Goal: Task Accomplishment & Management: Use online tool/utility

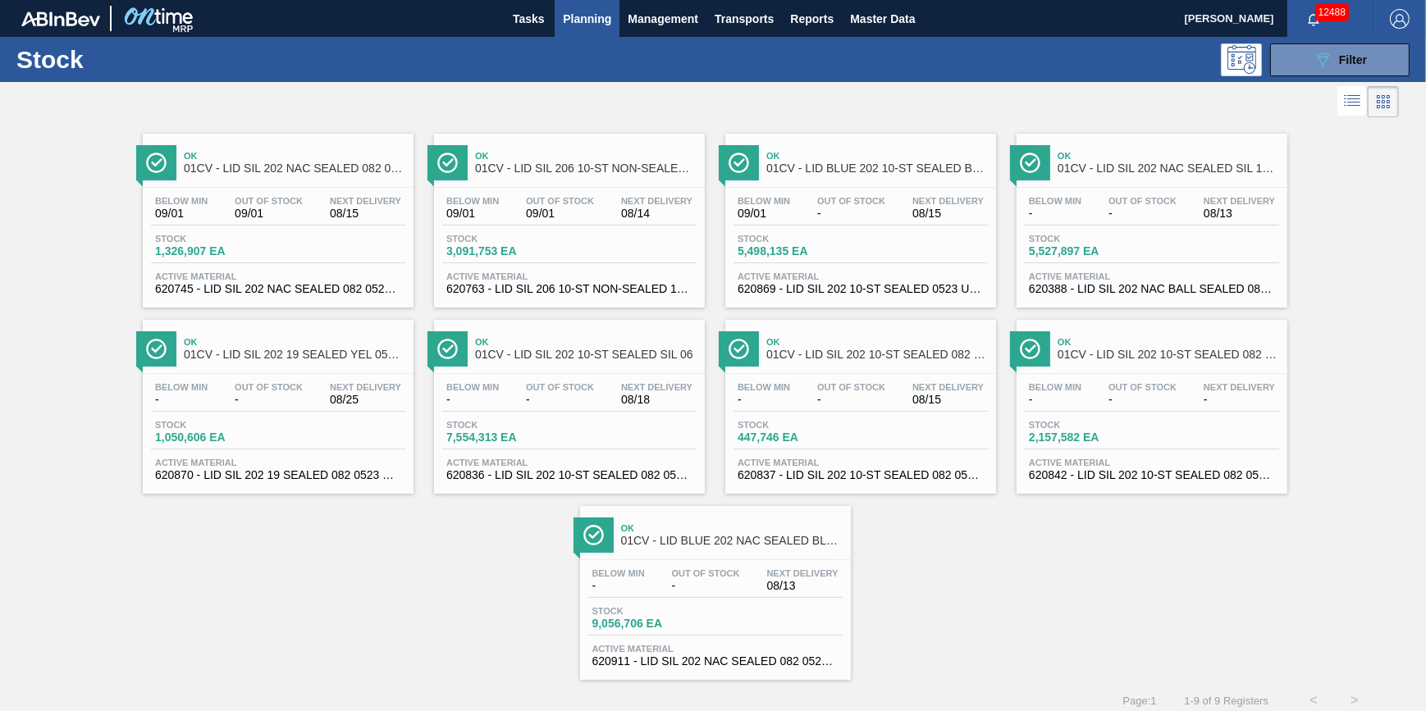
drag, startPoint x: 0, startPoint y: 0, endPoint x: 538, endPoint y: 63, distance: 542.0
click at [618, 115] on div at bounding box center [699, 101] width 1399 height 39
click at [1310, 75] on button "089F7B8B-B2A5-4AFE-B5C0-19BA573D28AC Filter" at bounding box center [1340, 59] width 140 height 33
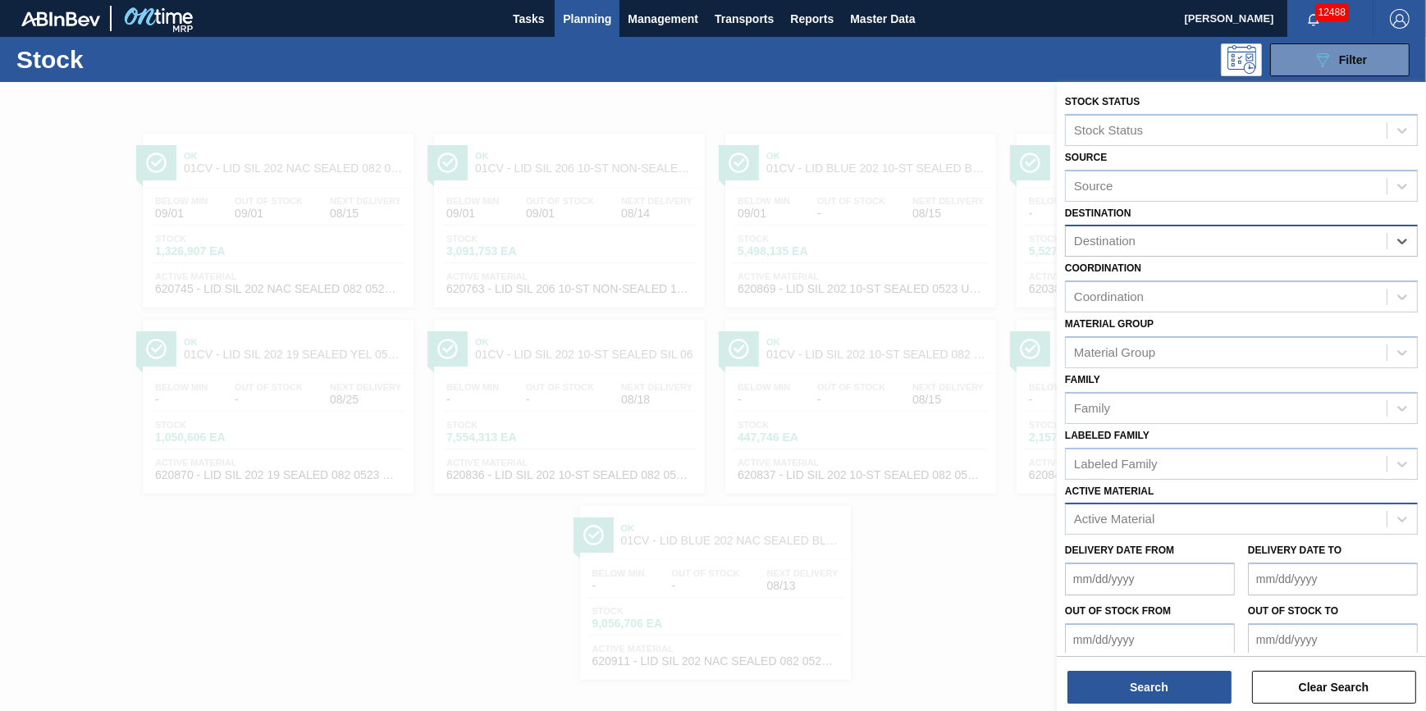
click at [1264, 508] on div "Active Material" at bounding box center [1226, 520] width 321 height 24
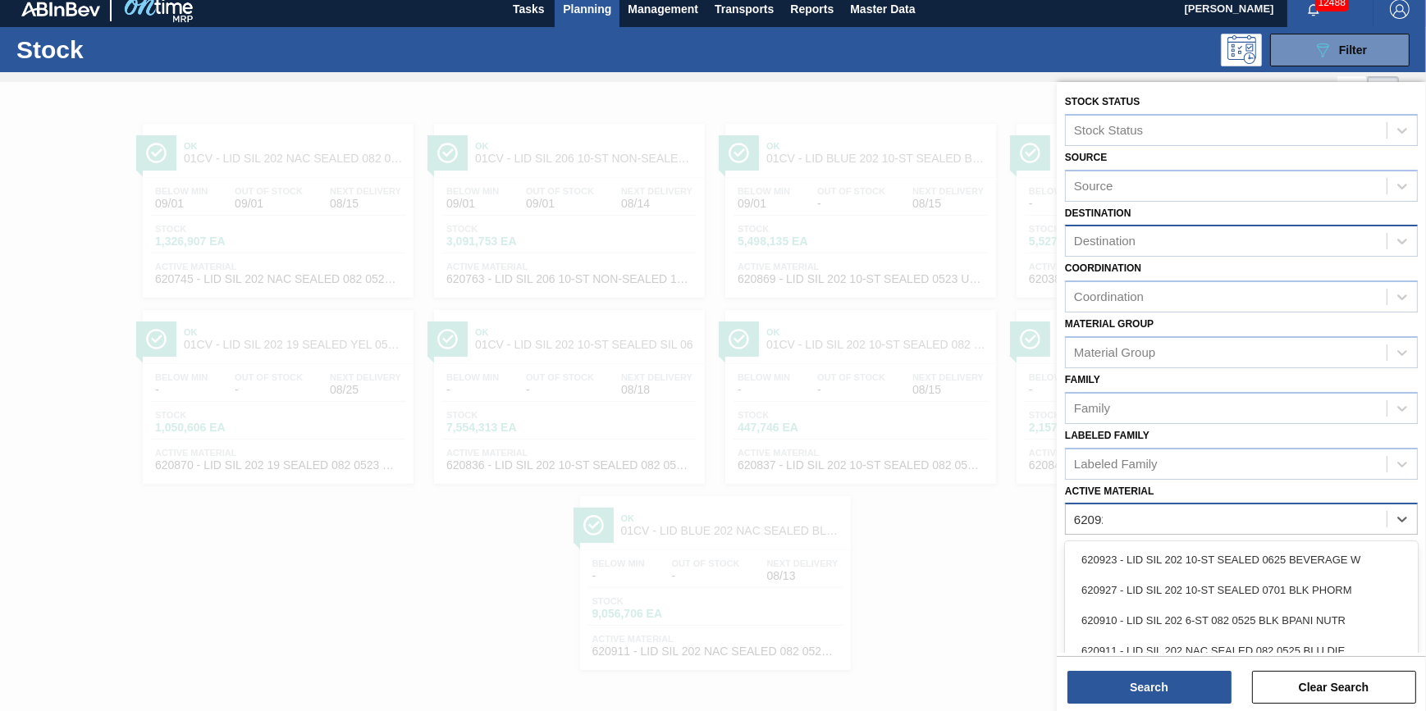
type Material "620927"
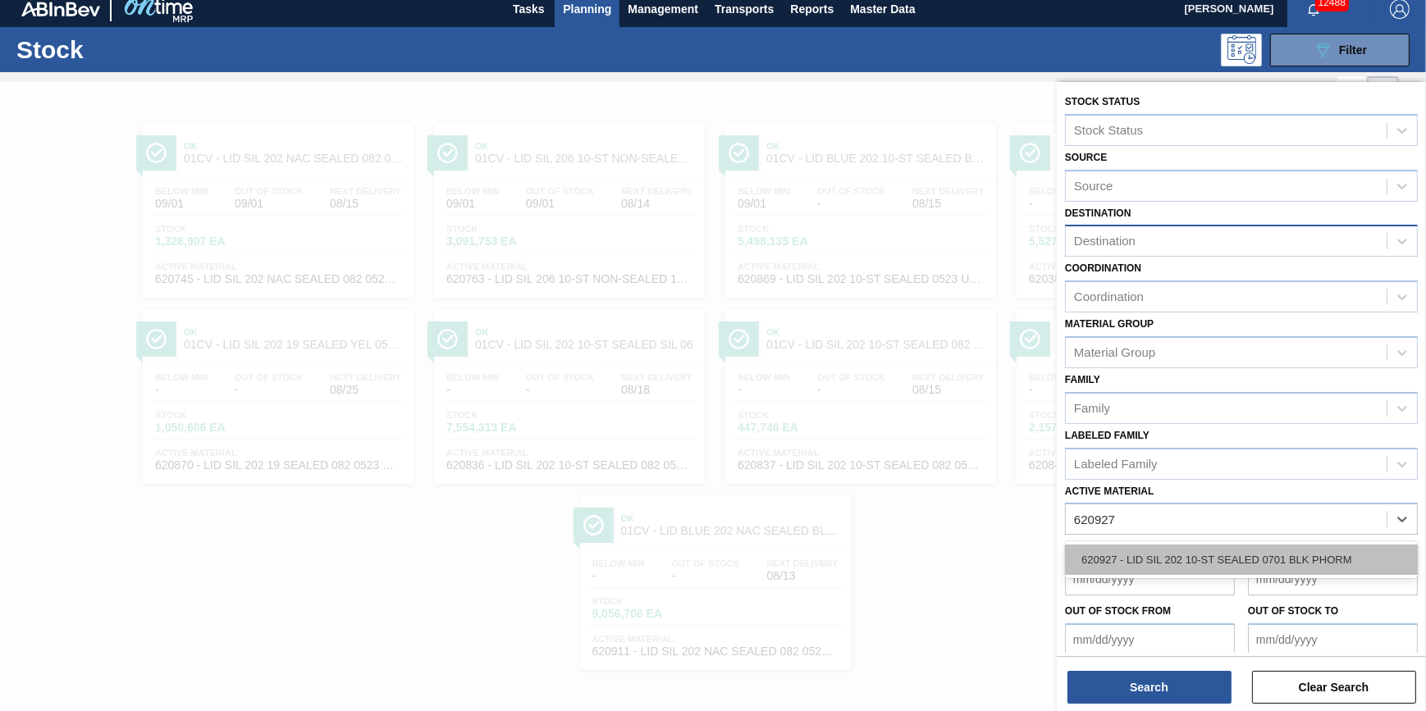
click at [1233, 558] on div "620927 - LID SIL 202 10-ST SEALED 0701 BLK PHORM" at bounding box center [1241, 560] width 353 height 30
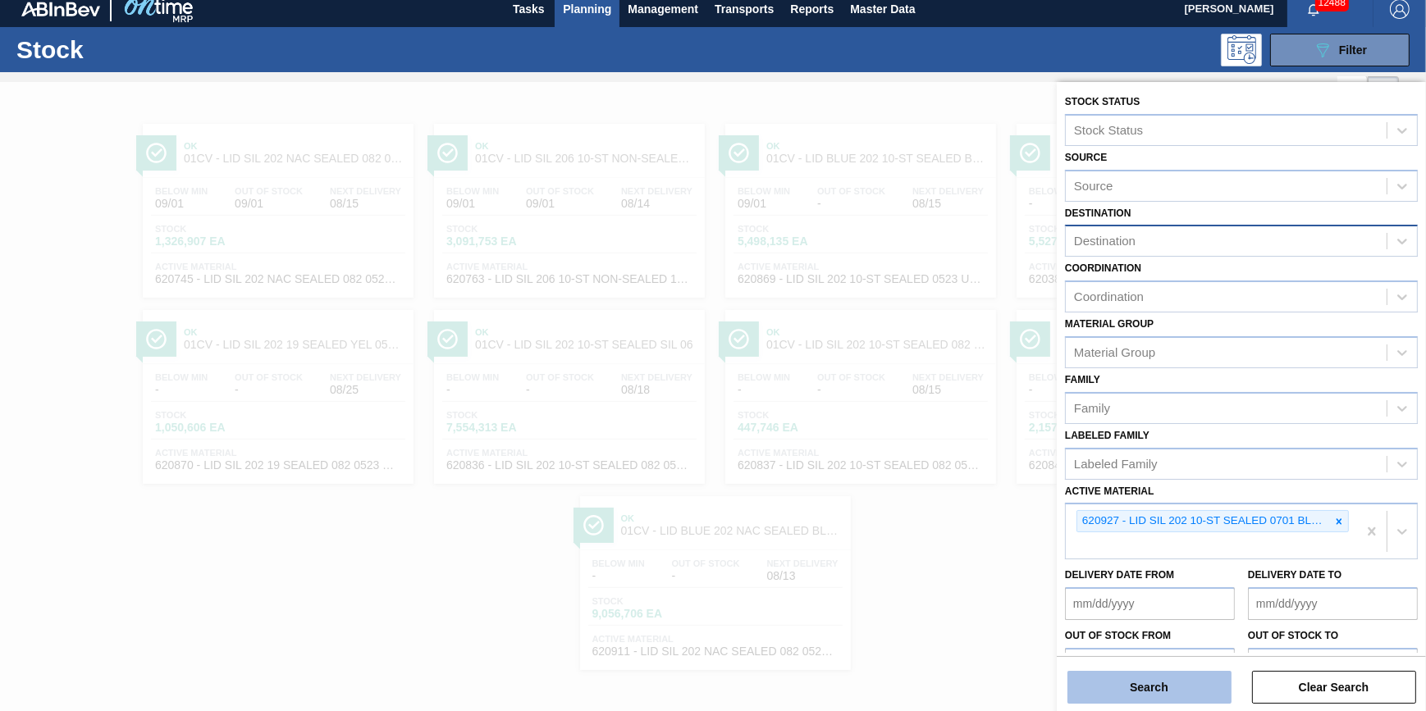
click at [1169, 683] on button "Search" at bounding box center [1150, 687] width 164 height 33
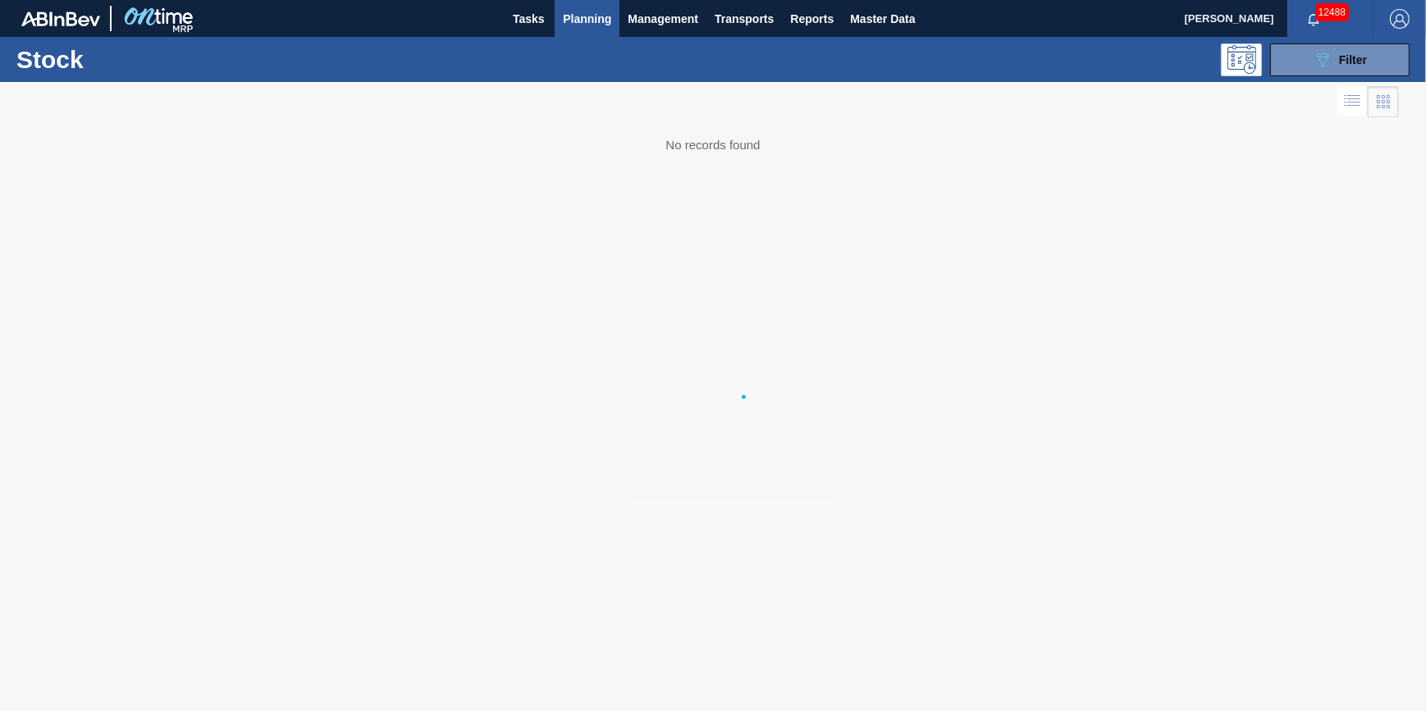
scroll to position [0, 0]
click at [588, 21] on span "Planning" at bounding box center [587, 19] width 48 height 20
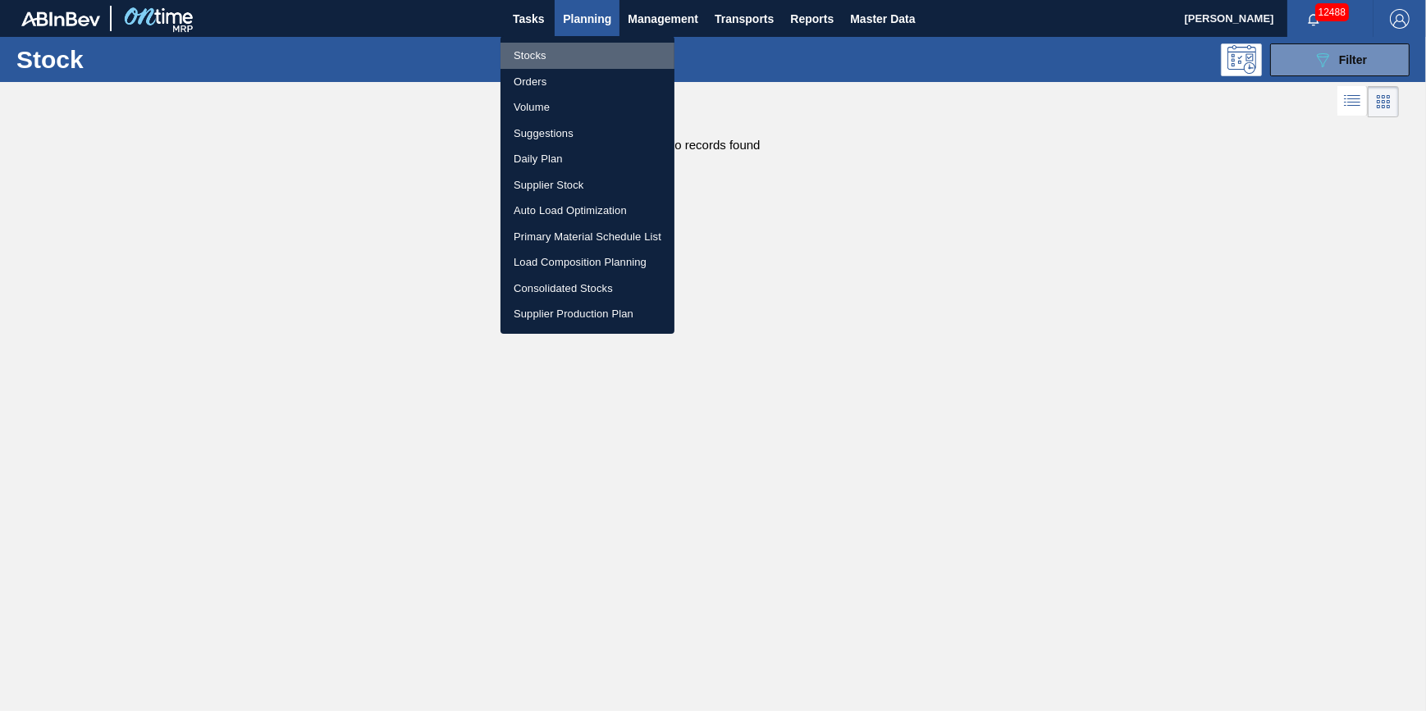
click at [577, 57] on li "Stocks" at bounding box center [588, 56] width 174 height 26
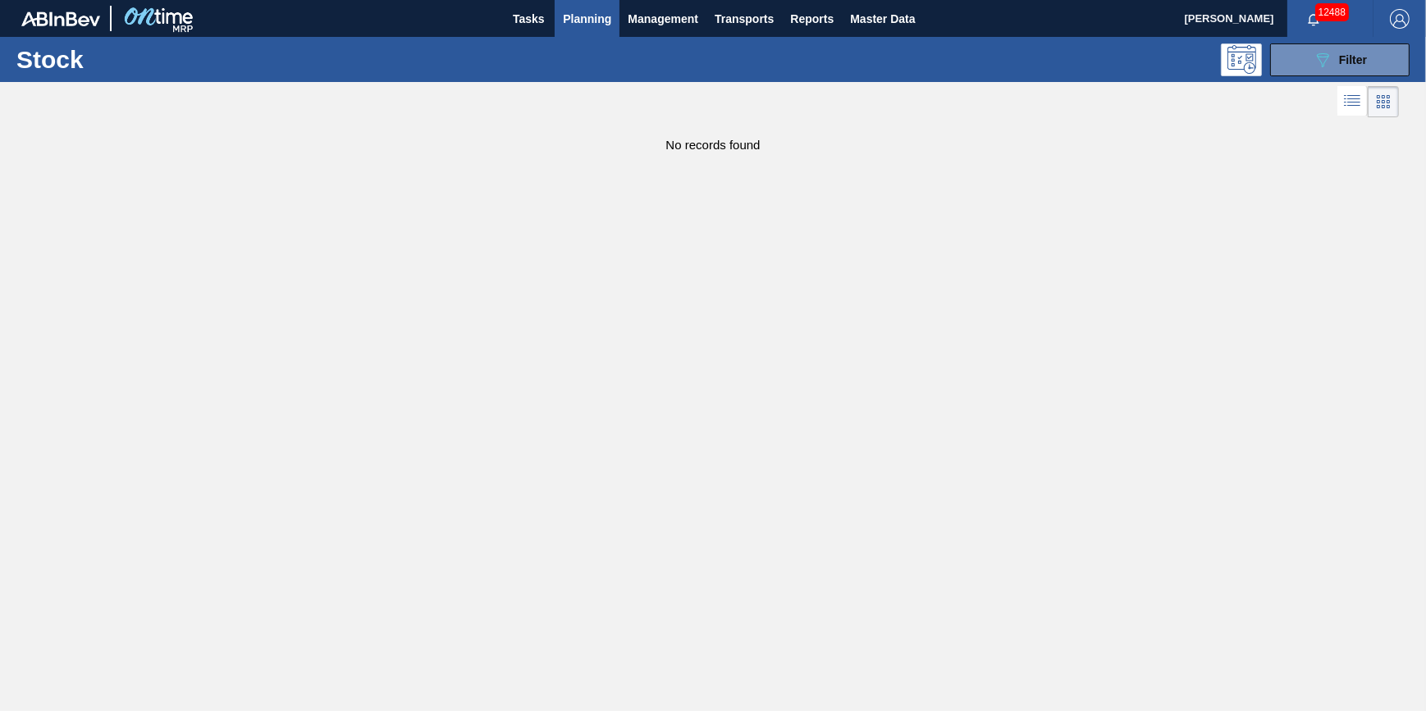
click at [561, 18] on button "Planning" at bounding box center [587, 18] width 65 height 37
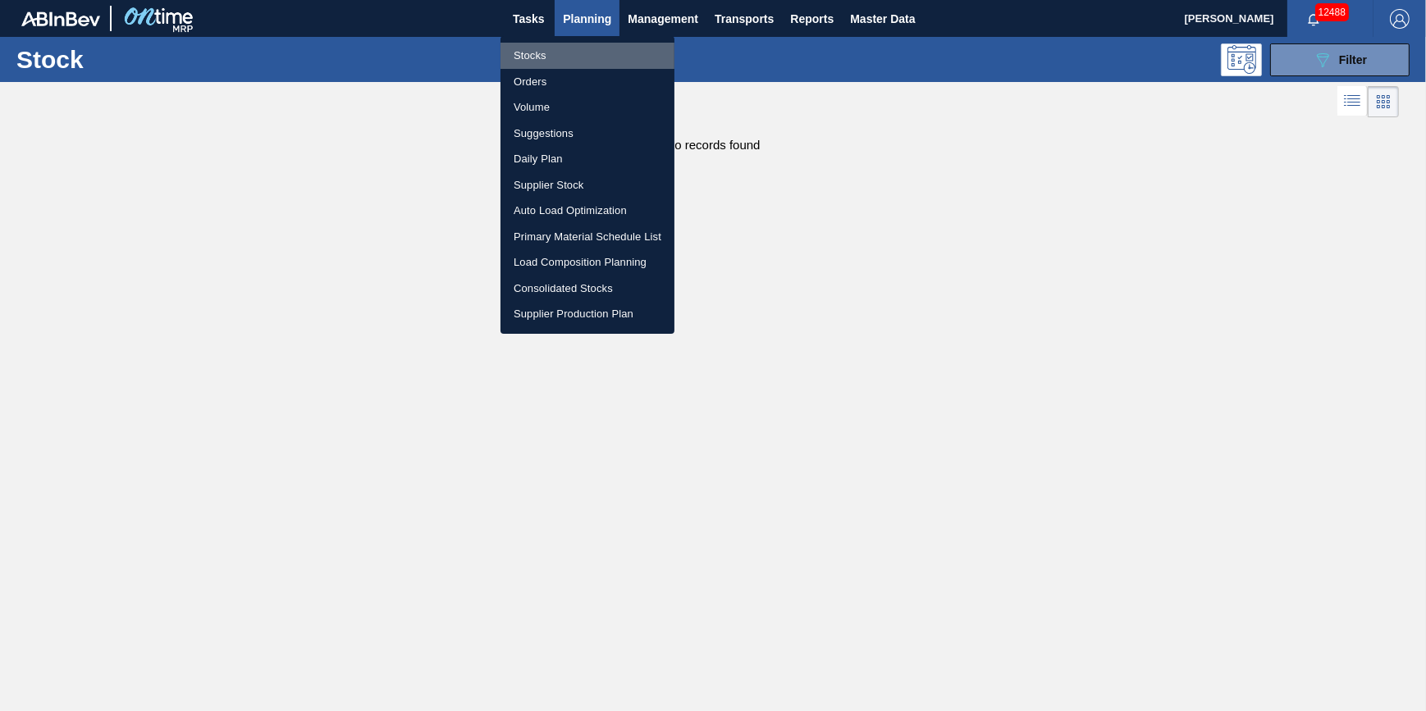
click at [557, 51] on li "Stocks" at bounding box center [588, 56] width 174 height 26
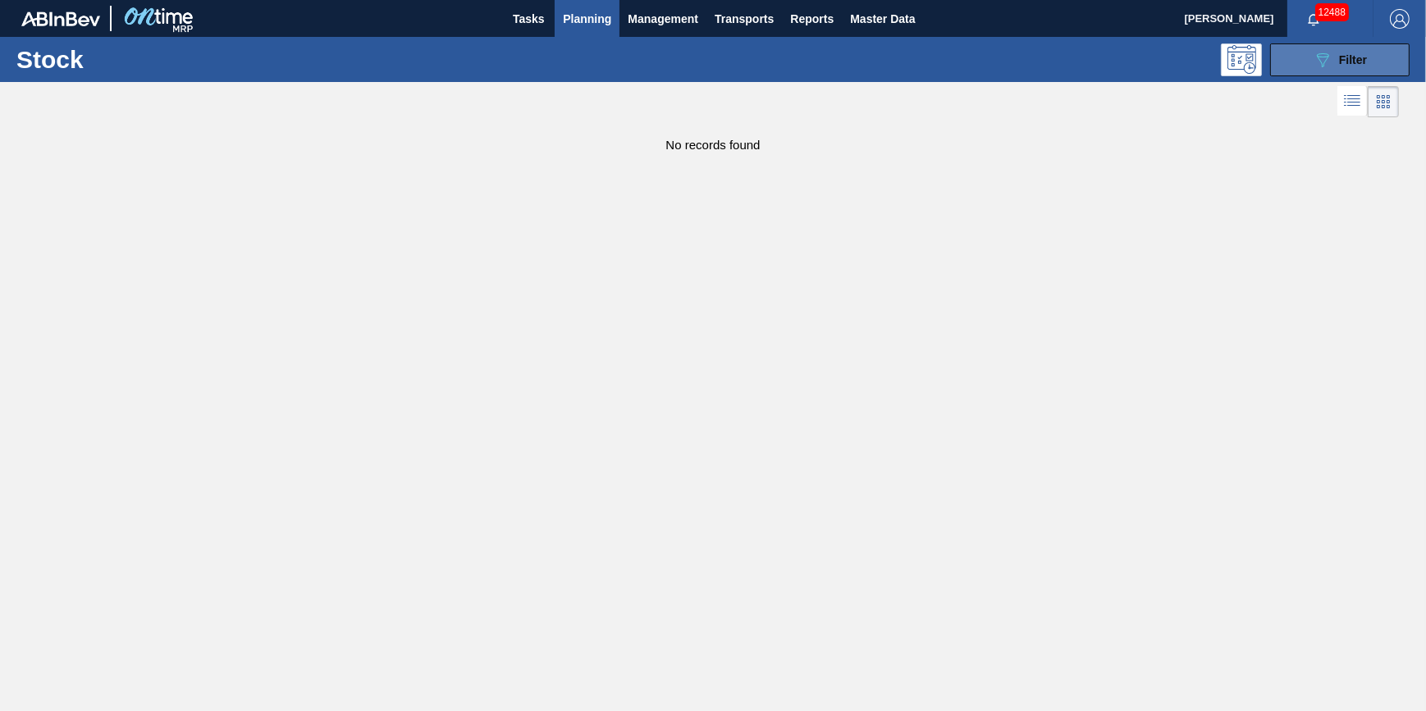
click at [1353, 58] on span "Filter" at bounding box center [1353, 59] width 28 height 13
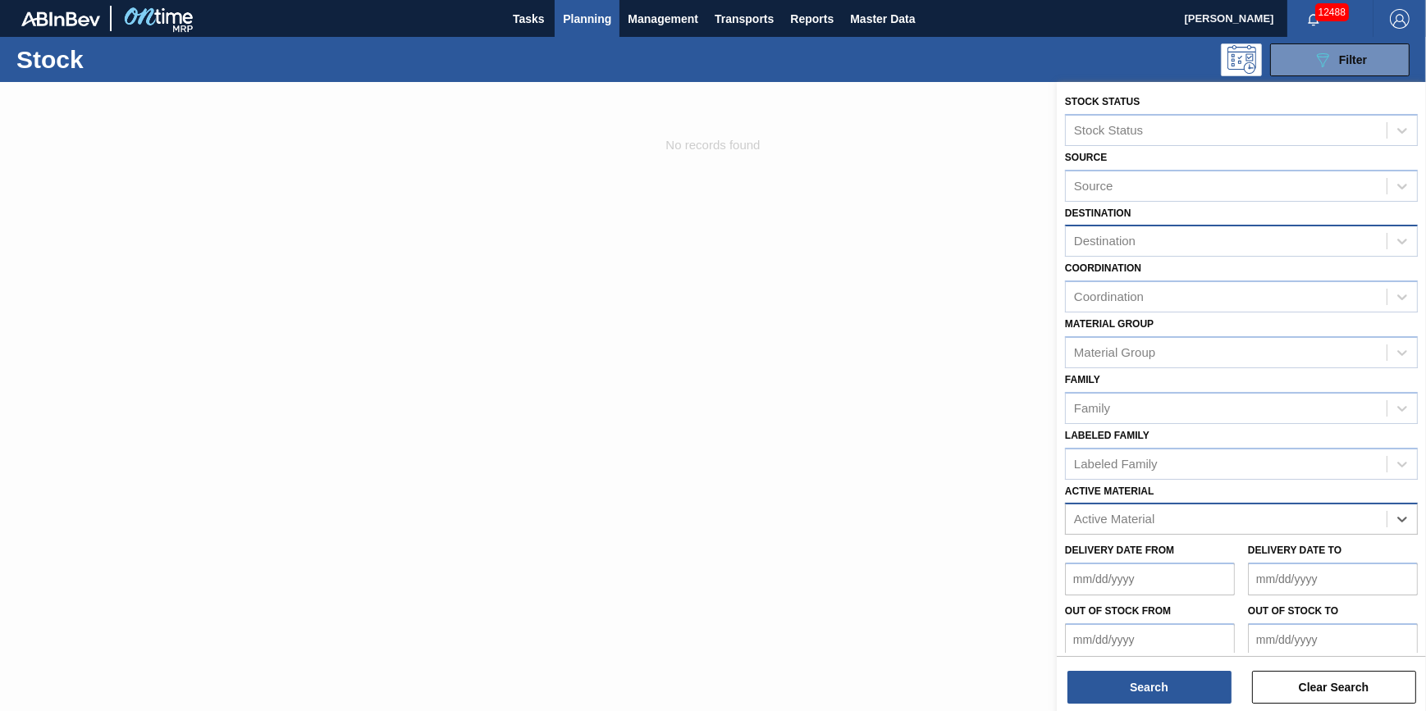
click at [1233, 244] on div "Destination" at bounding box center [1226, 242] width 321 height 24
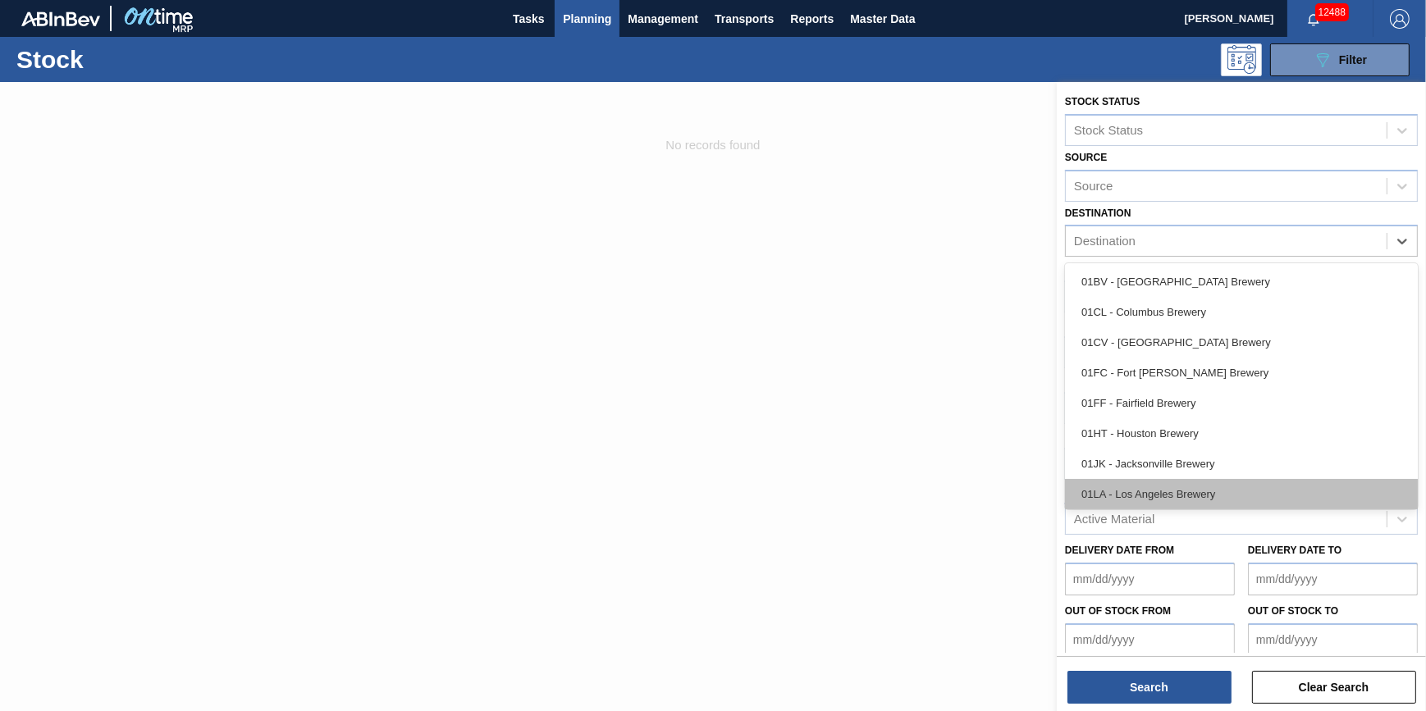
click at [1204, 494] on div "01LA - Los Angeles Brewery" at bounding box center [1241, 494] width 353 height 30
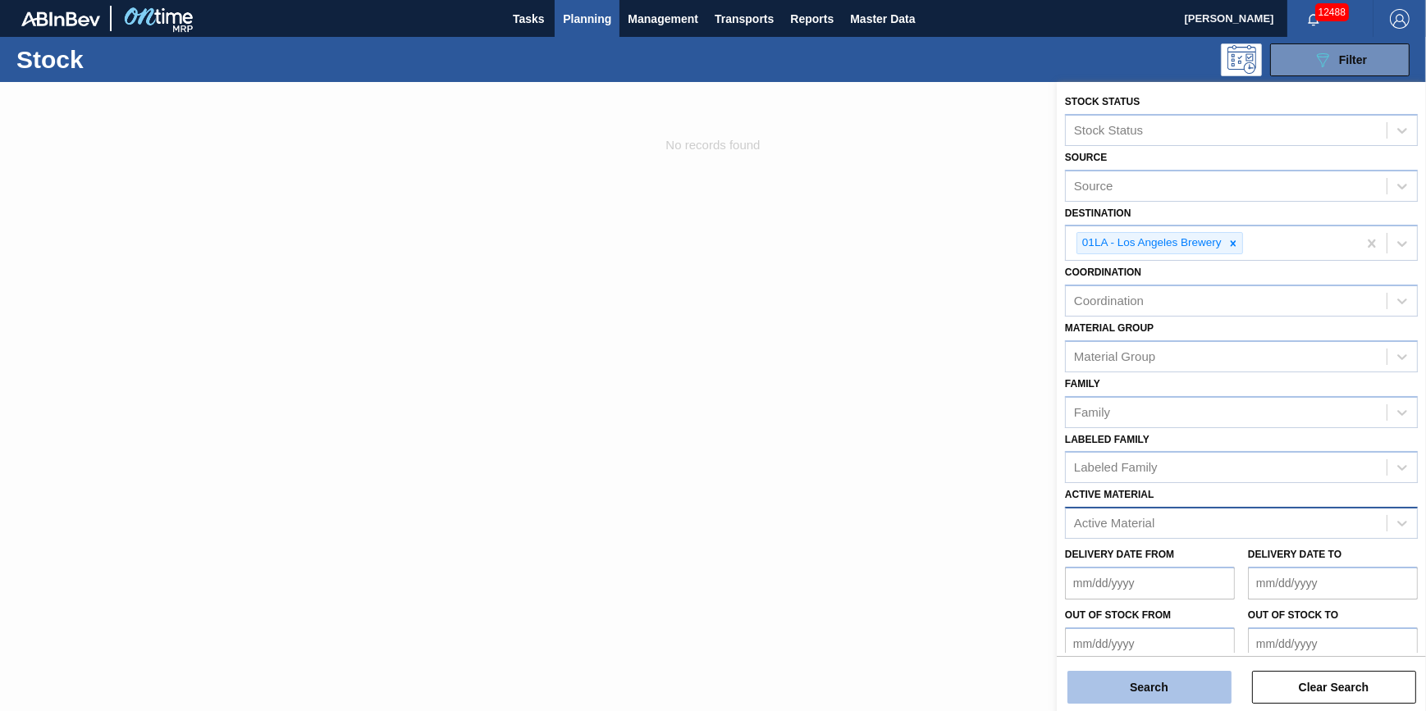
click at [1143, 692] on button "Search" at bounding box center [1150, 687] width 164 height 33
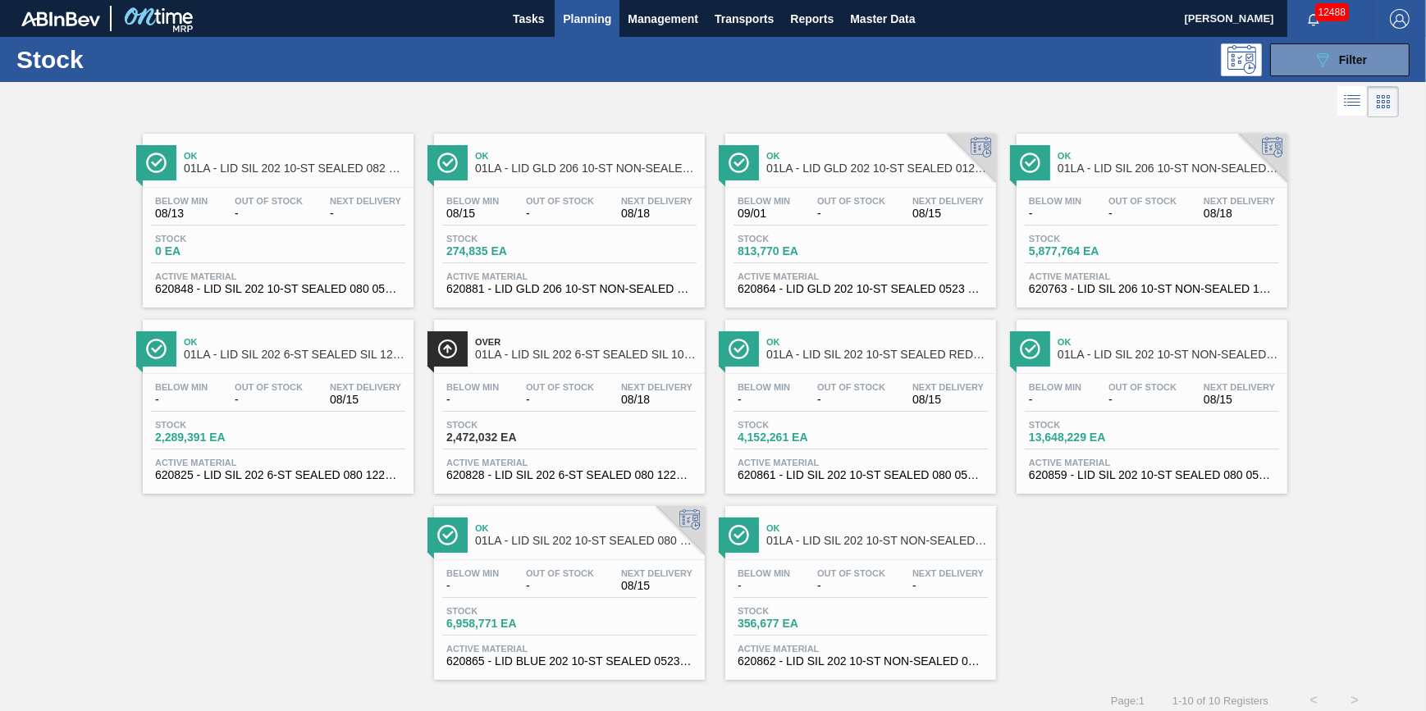
click at [573, 579] on span "Out Of Stock" at bounding box center [560, 574] width 68 height 10
click at [573, 580] on main "Tasks Planning Management Transports Reports Master Data [PERSON_NAME] 12488 Ma…" at bounding box center [713, 355] width 1426 height 711
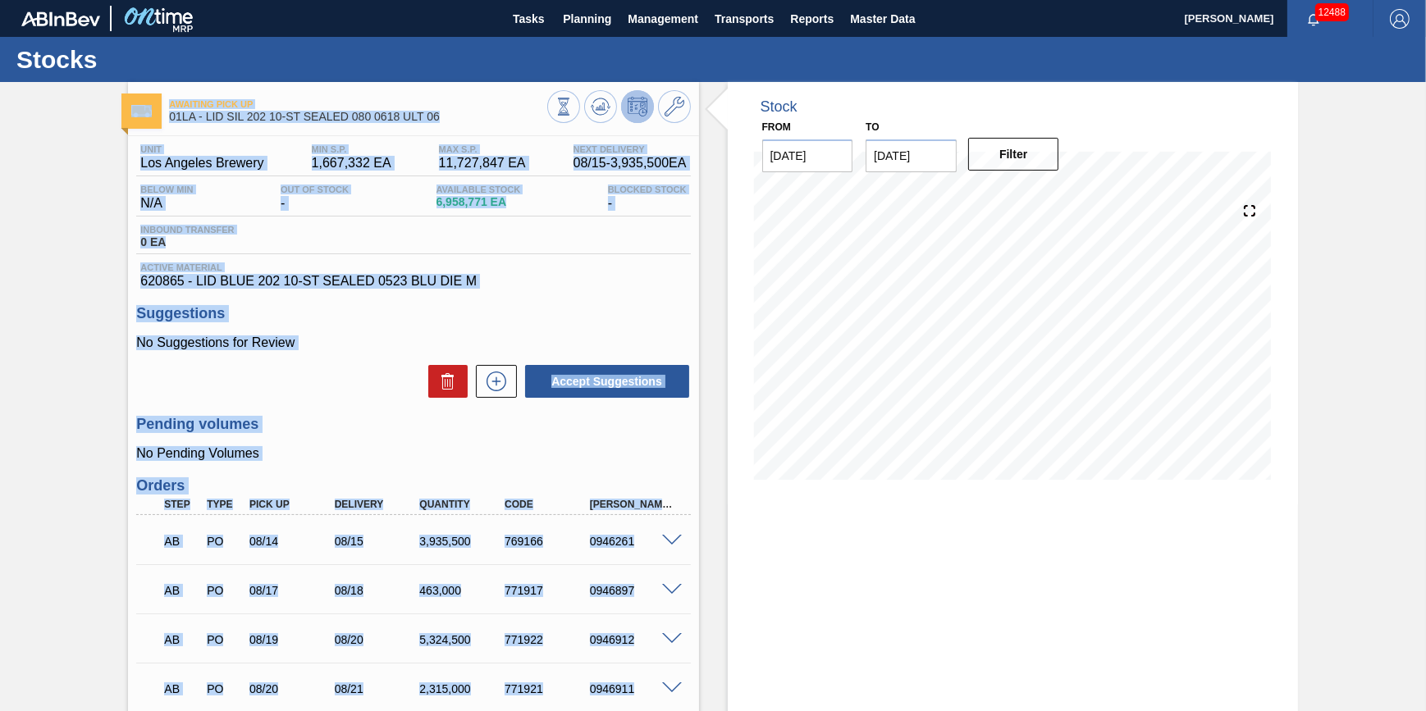
click at [551, 289] on span "620865 - LID BLUE 202 10-ST SEALED 0523 BLU DIE M" at bounding box center [413, 281] width 546 height 15
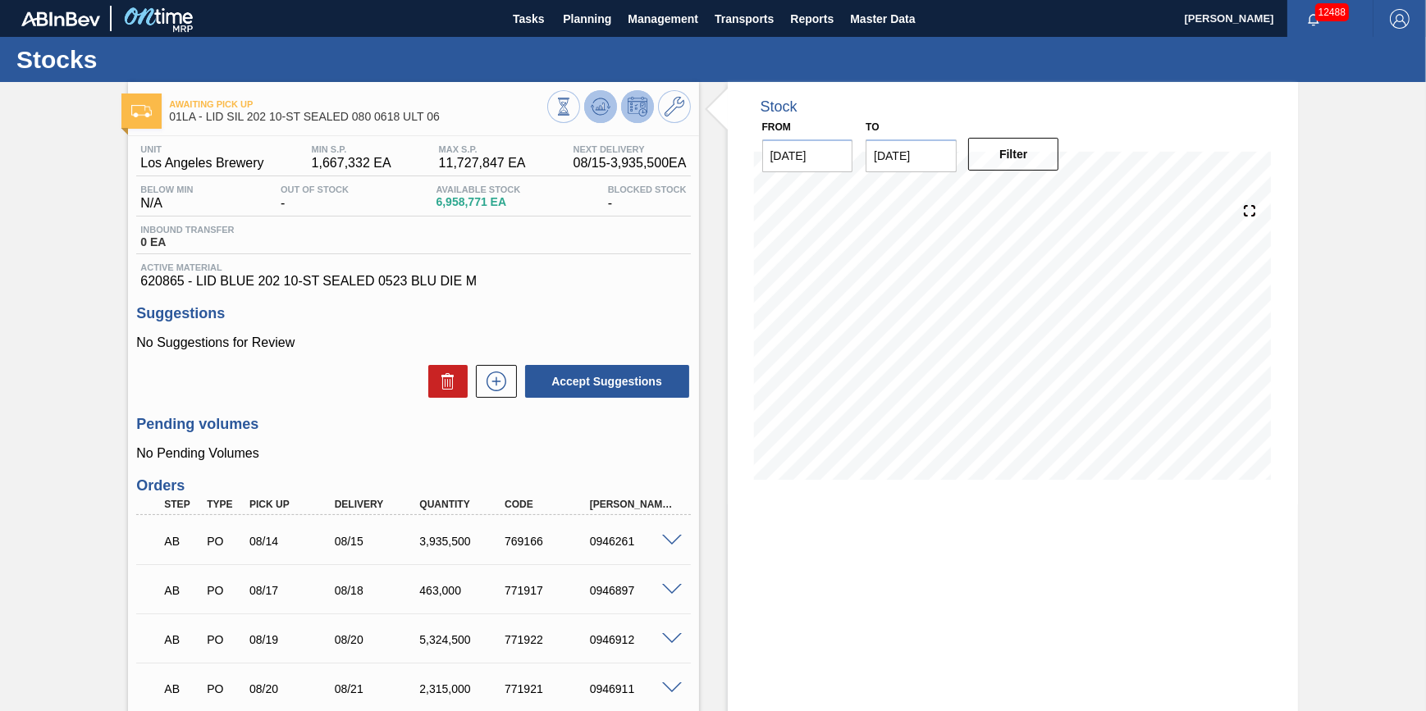
click at [598, 117] on button at bounding box center [600, 106] width 33 height 33
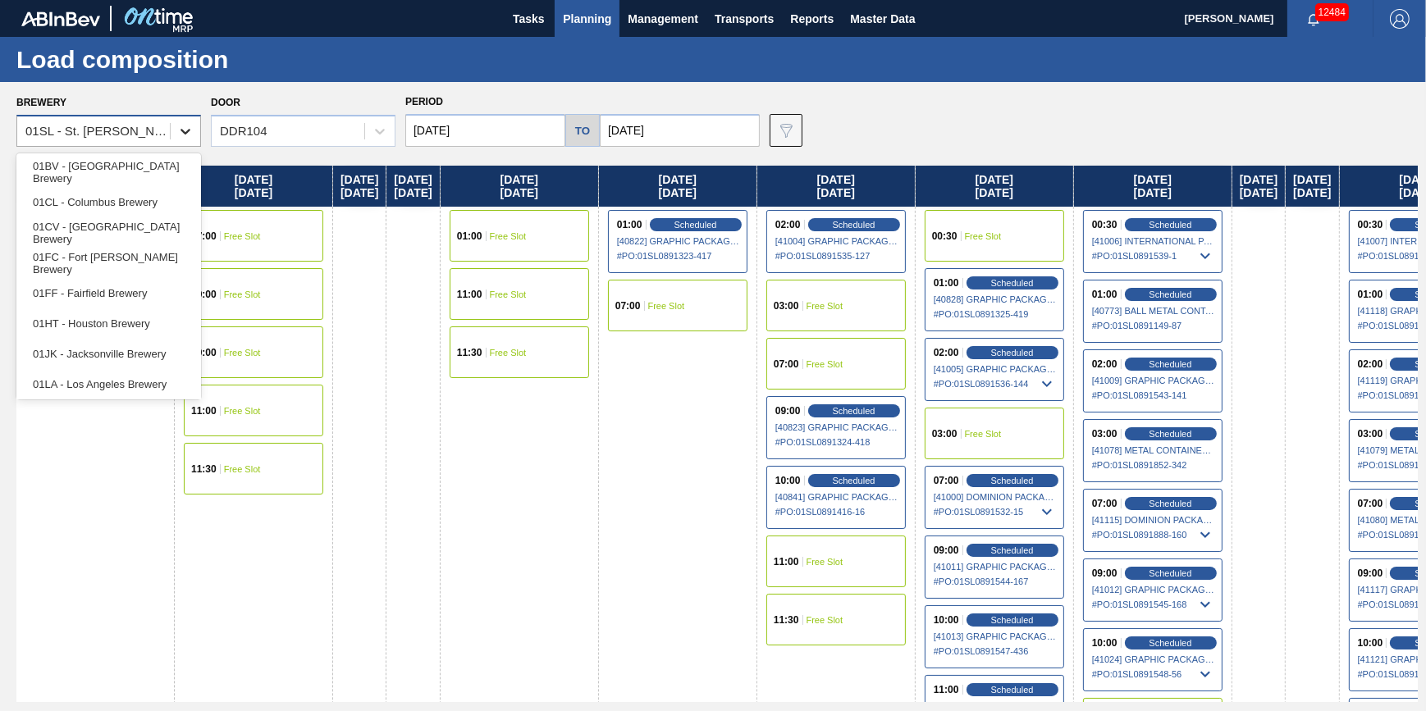
click at [171, 130] on div at bounding box center [186, 132] width 30 height 30
click at [120, 384] on div "01LA - Los Angeles Brewery" at bounding box center [108, 384] width 185 height 30
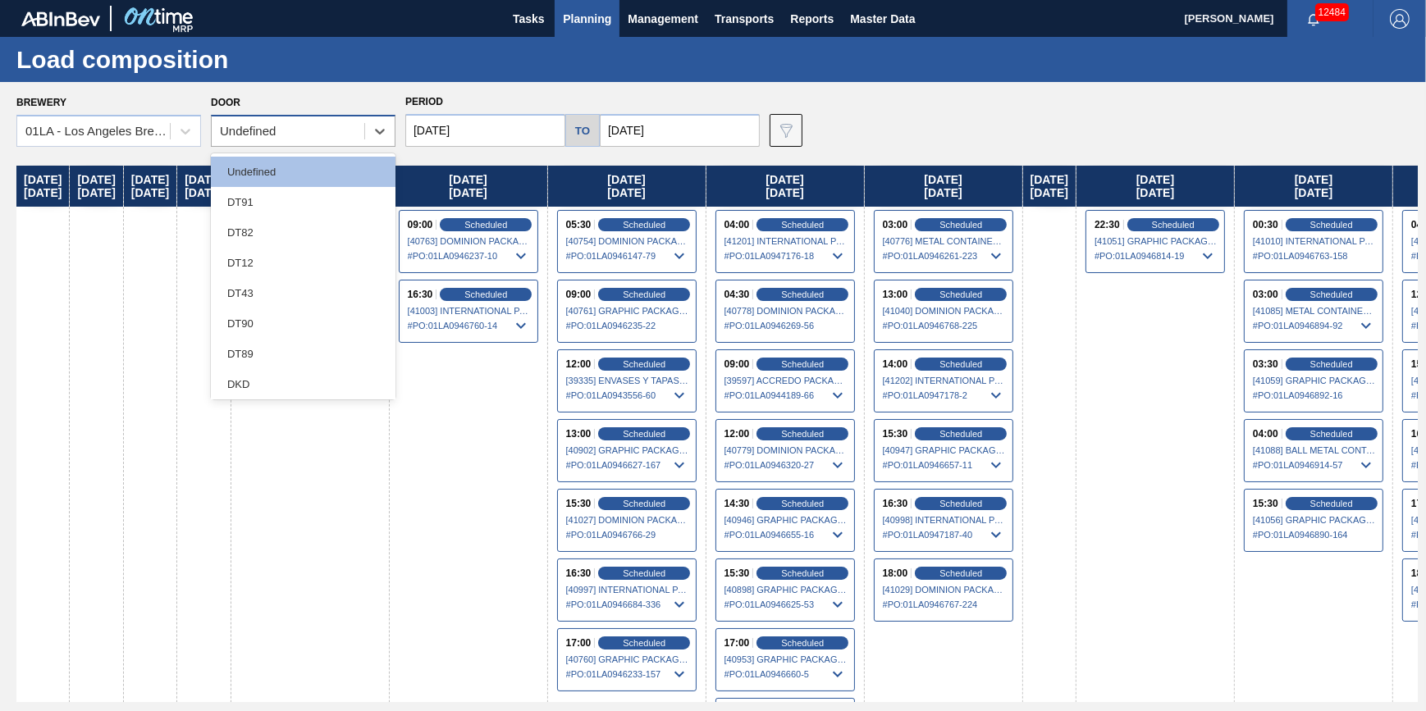
click at [256, 125] on div "Undefined" at bounding box center [248, 132] width 56 height 14
click at [272, 287] on div "DT43" at bounding box center [303, 293] width 185 height 30
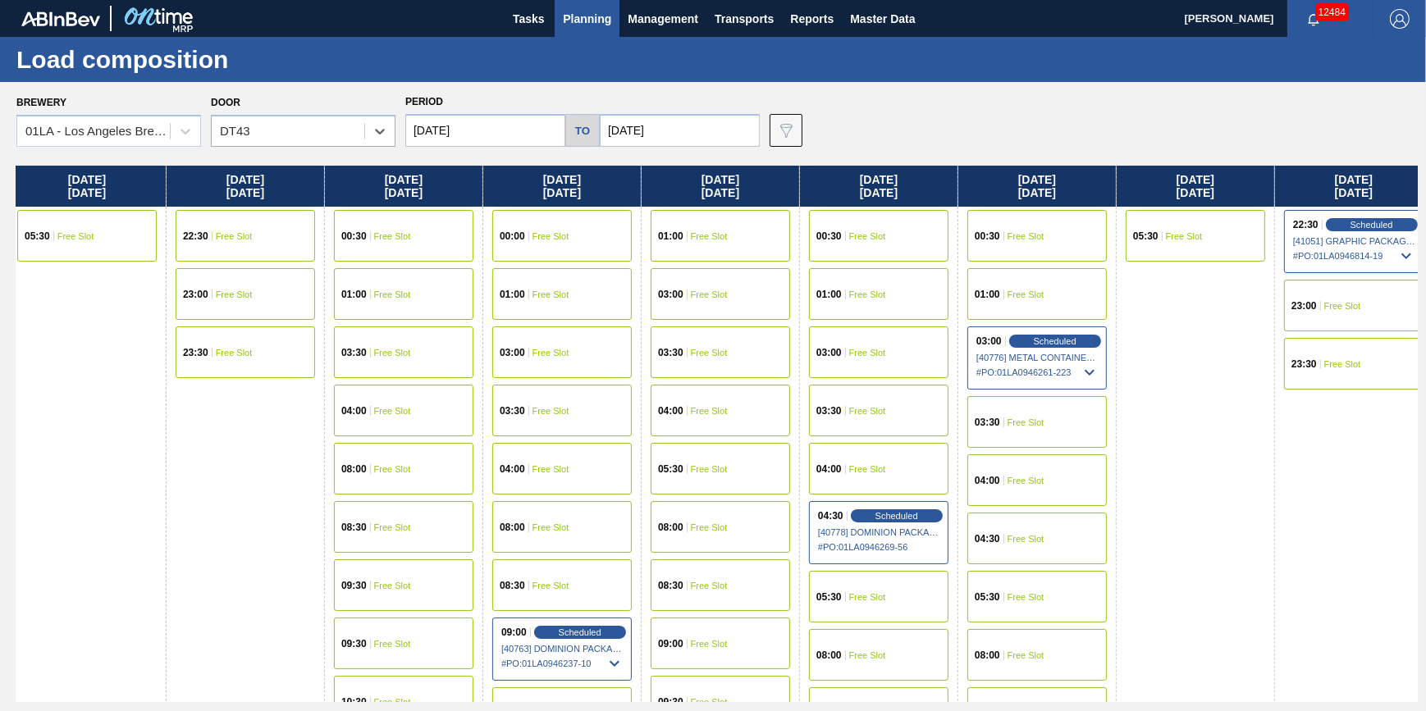
drag, startPoint x: 1004, startPoint y: 368, endPoint x: 660, endPoint y: 453, distance: 354.1
click at [660, 453] on div "Thursday 08/07/2025 00:30 Free Slot 01:00 Free Slot 03:00 Free Slot 03:30 Free …" at bounding box center [717, 434] width 1402 height 537
click at [1034, 342] on span "Scheduled" at bounding box center [1054, 341] width 47 height 11
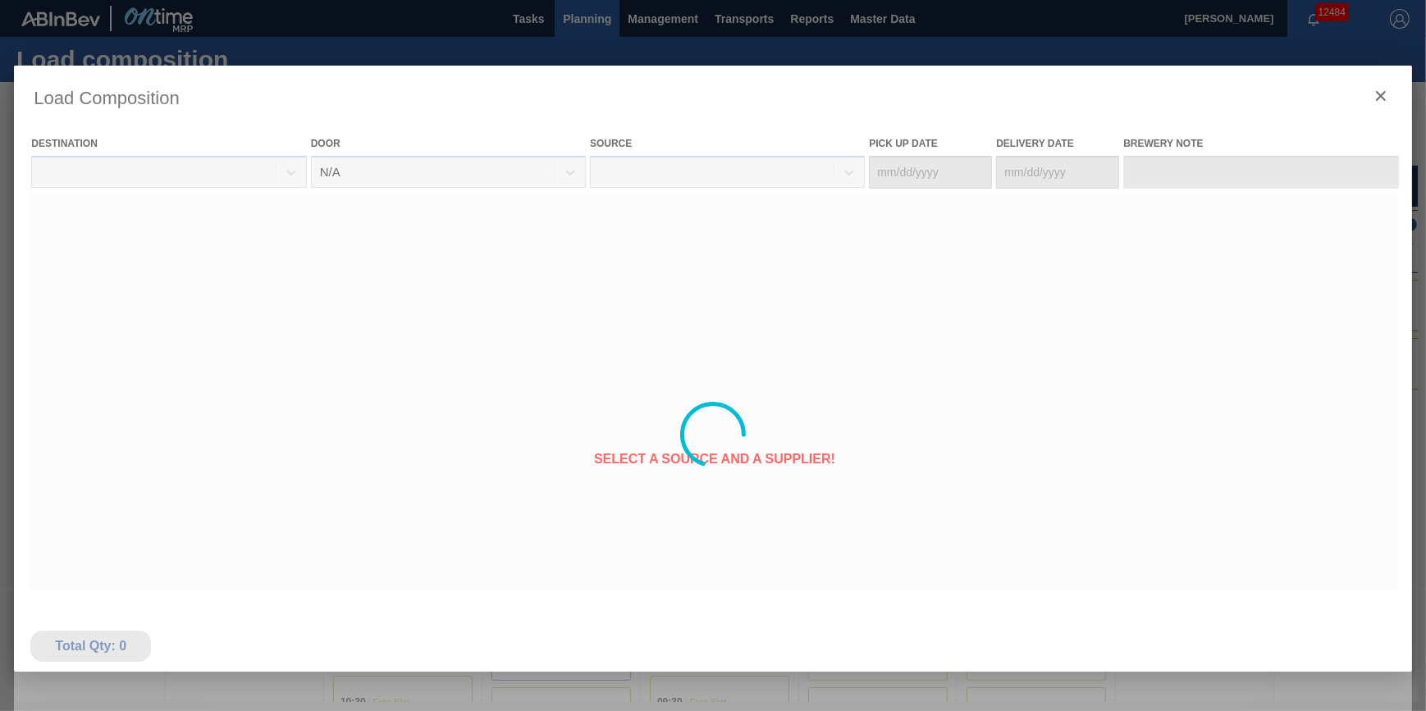
type Date "[DATE]"
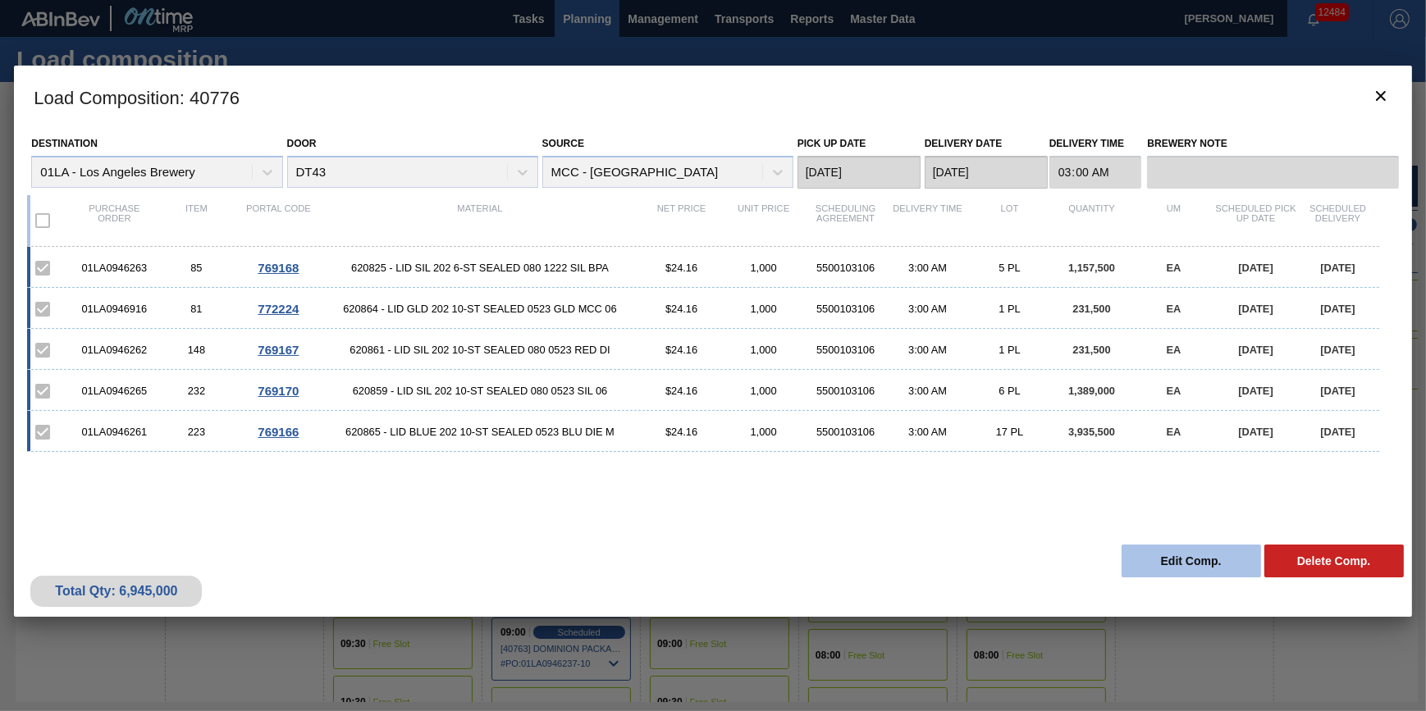
click at [1133, 546] on button "Edit Comp." at bounding box center [1192, 561] width 140 height 33
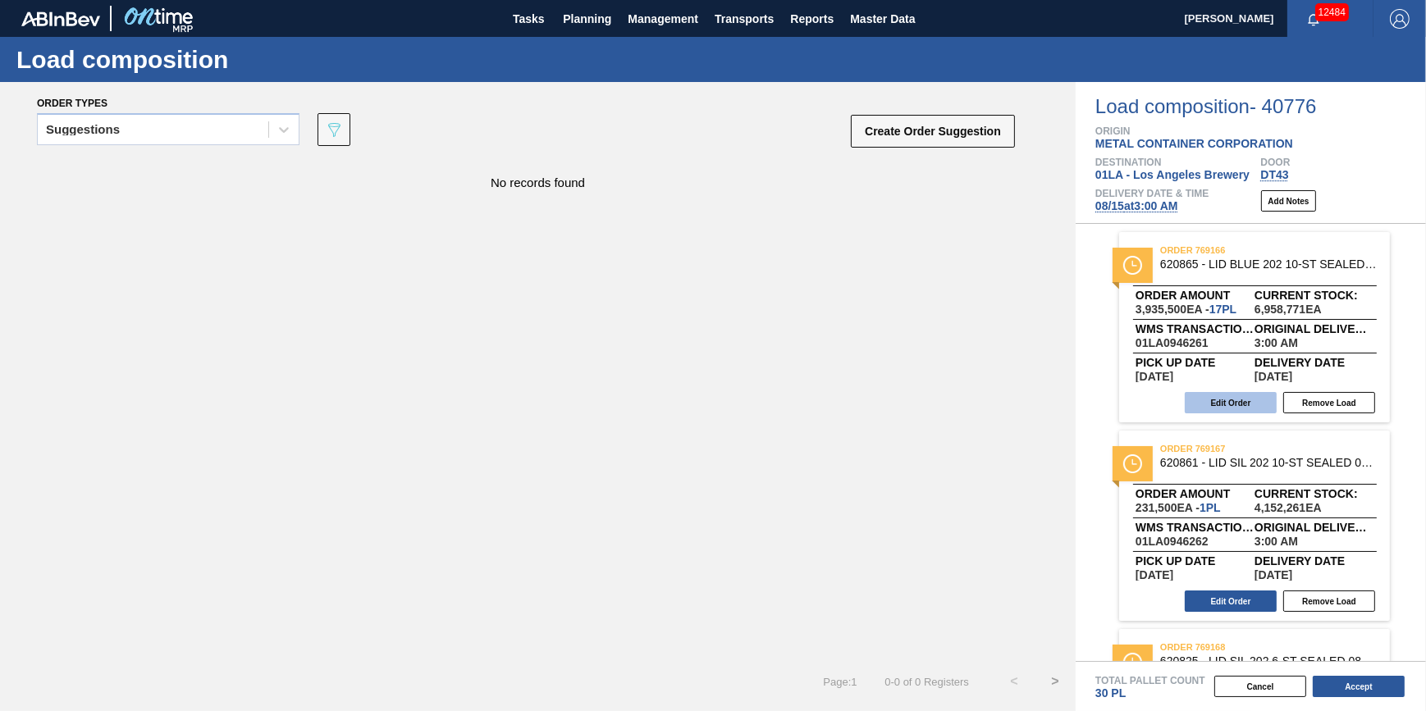
click at [1237, 403] on button "Edit Order" at bounding box center [1231, 402] width 92 height 21
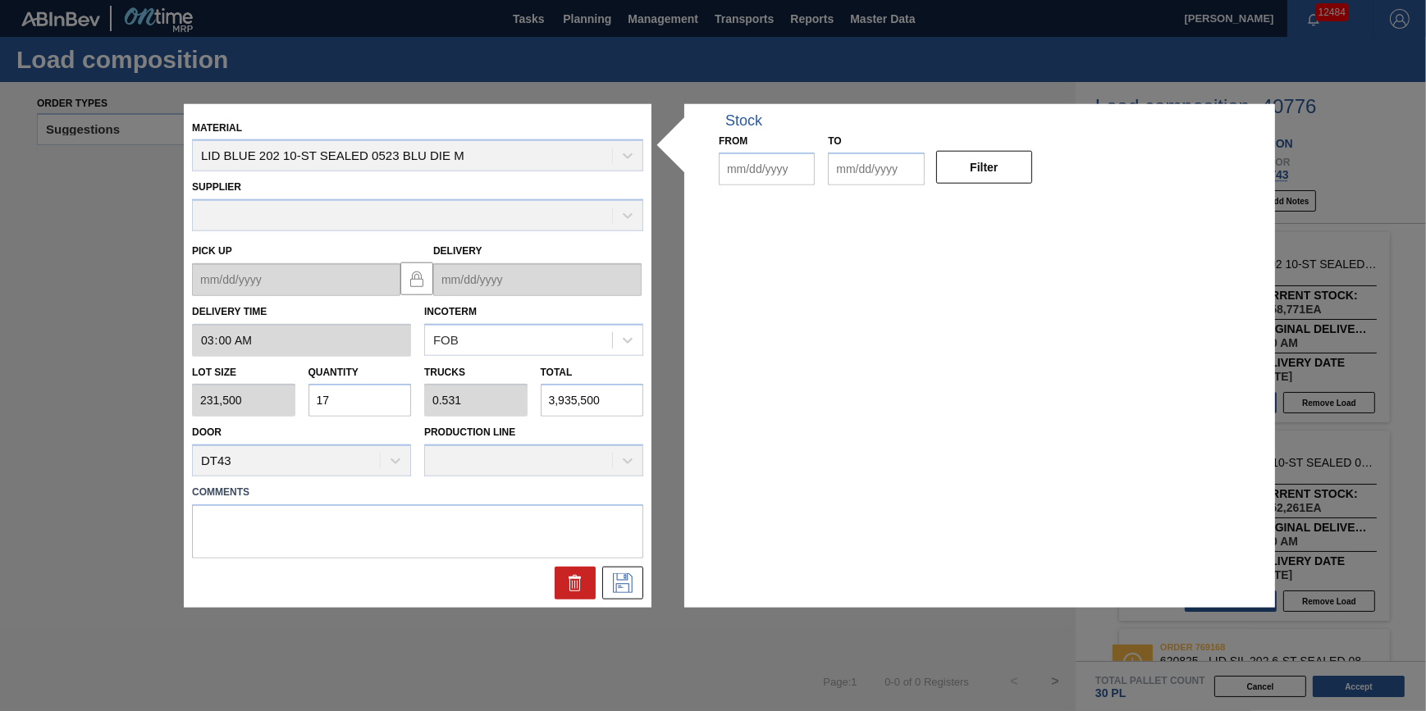
type input "03:00:00"
type input "231,500"
type input "17"
type input "0.531"
type input "3,935,500"
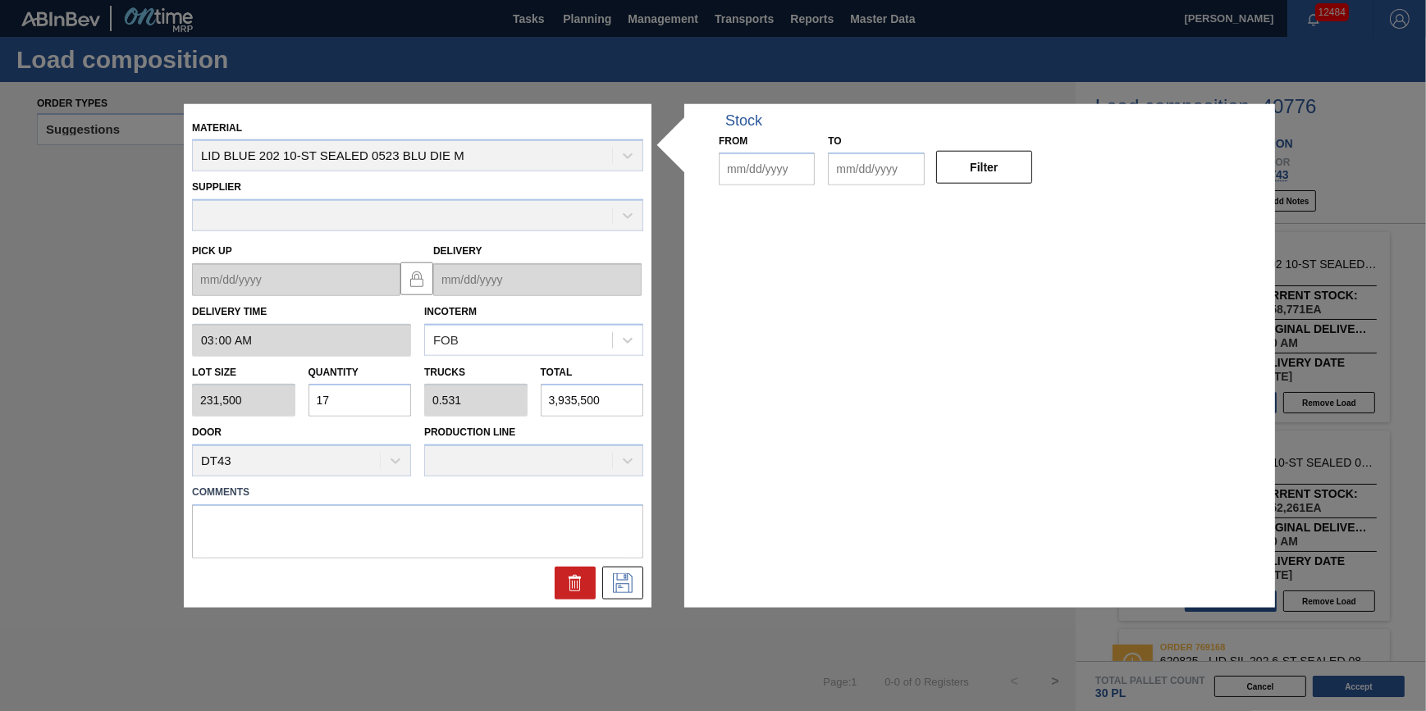
type up "[DATE]"
type input "[DATE]"
click at [390, 400] on input "17" at bounding box center [360, 400] width 103 height 33
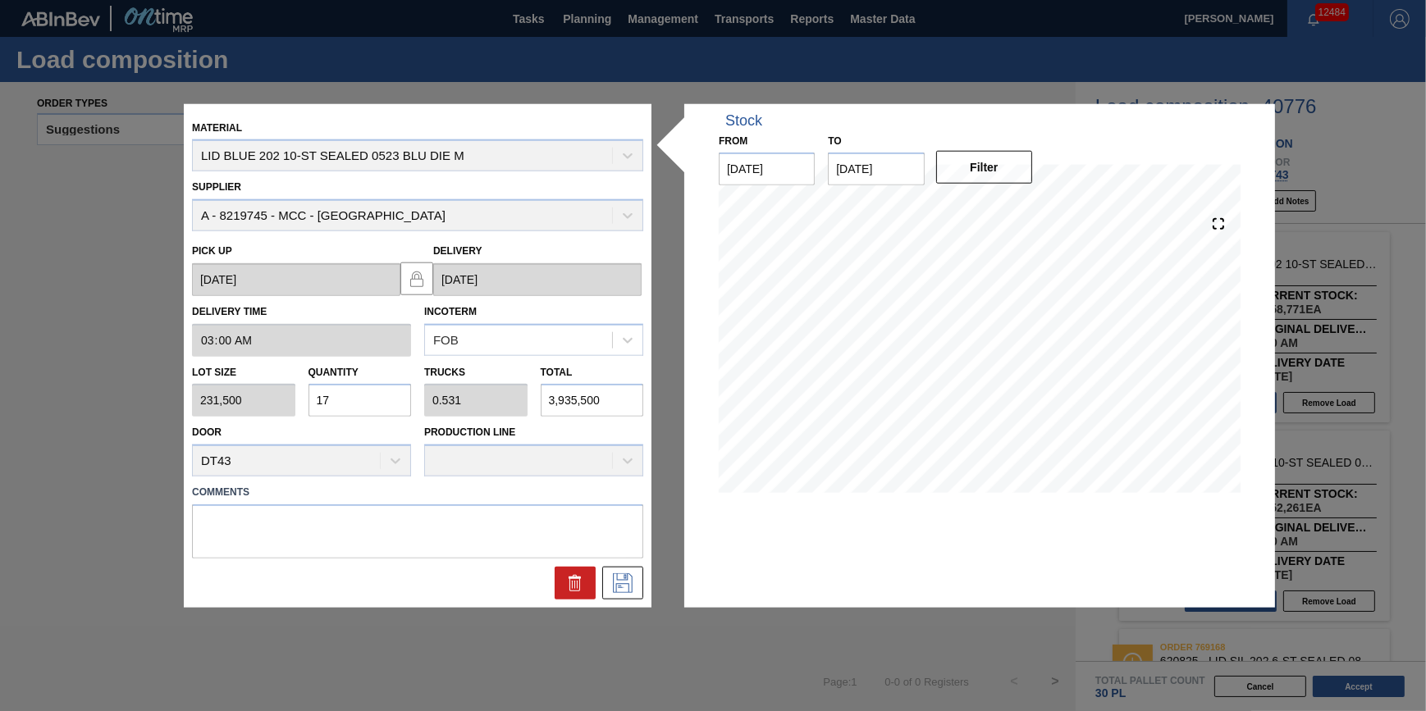
type input "1"
type input "0.031"
type input "231,500"
type input "11"
type input "0.344"
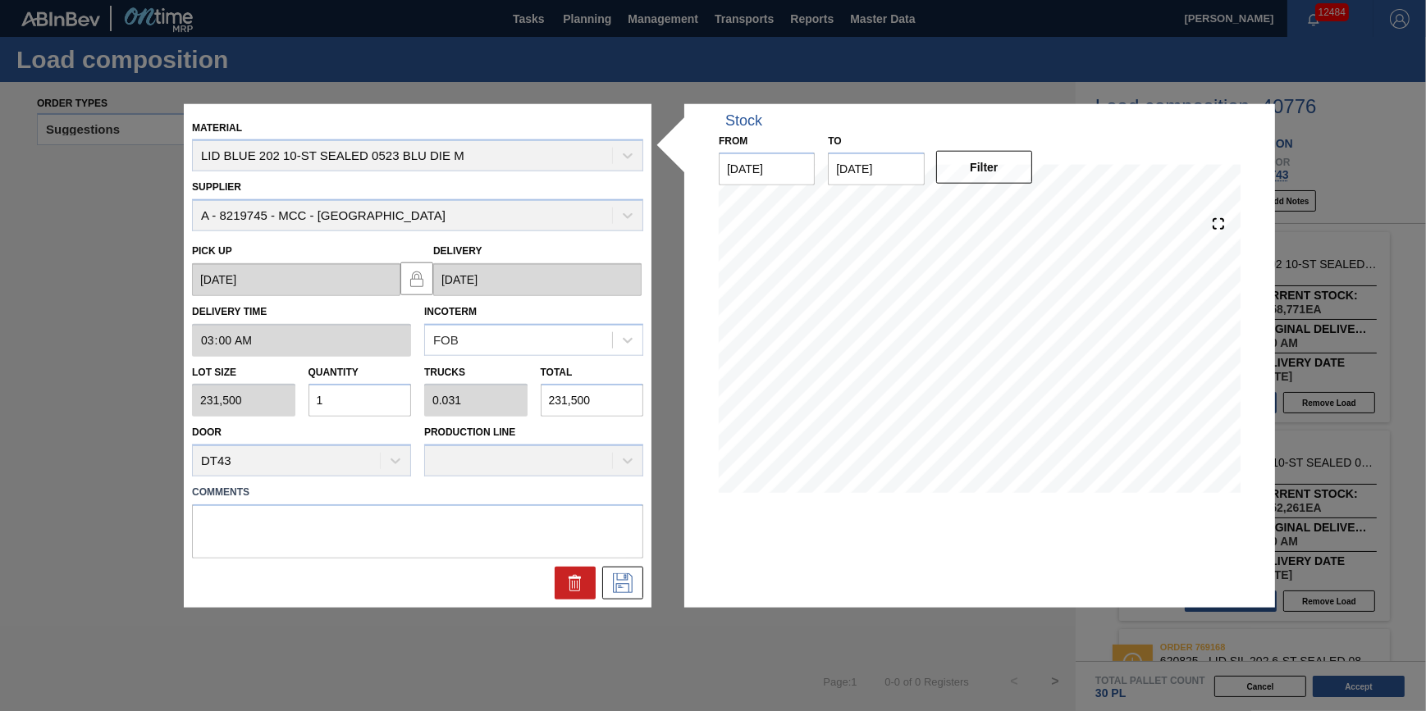
type input "2,546,500"
type input "11"
click at [625, 574] on icon at bounding box center [623, 584] width 26 height 20
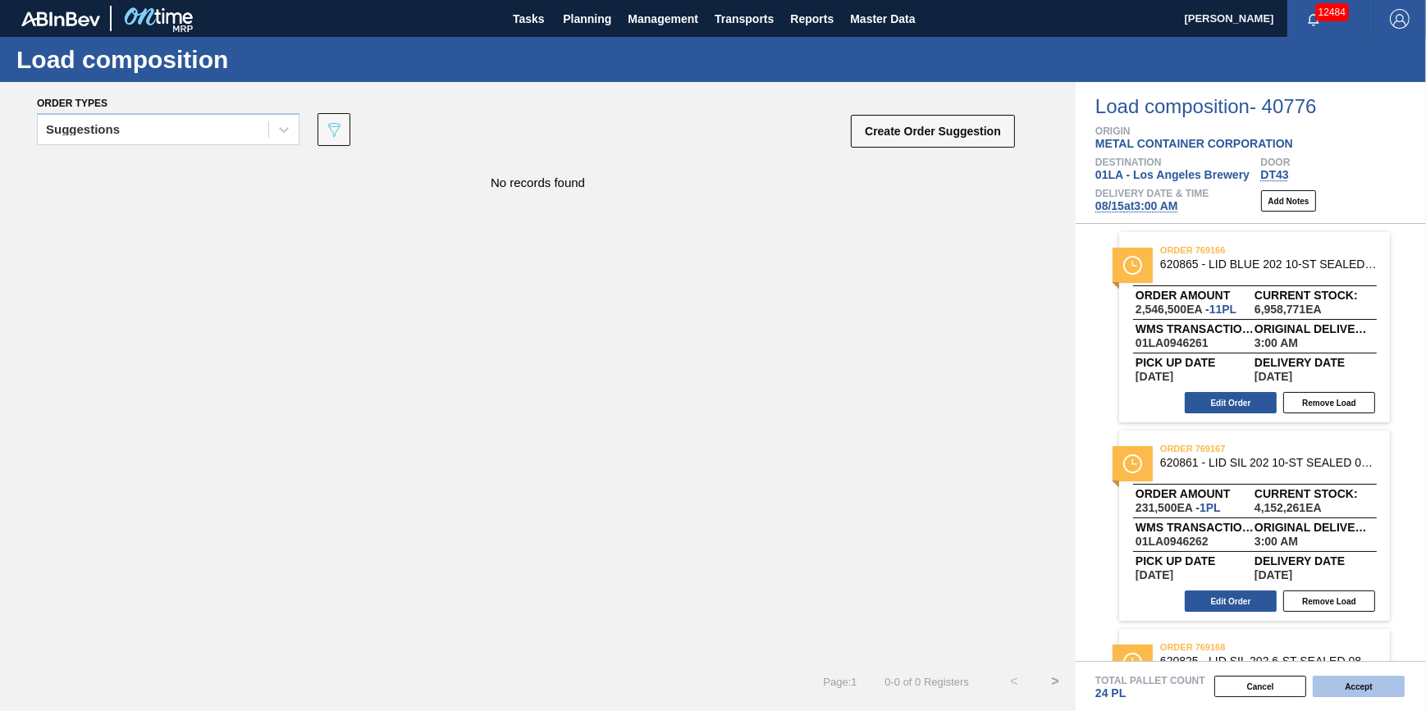
click at [1331, 681] on button "Accept" at bounding box center [1359, 686] width 92 height 21
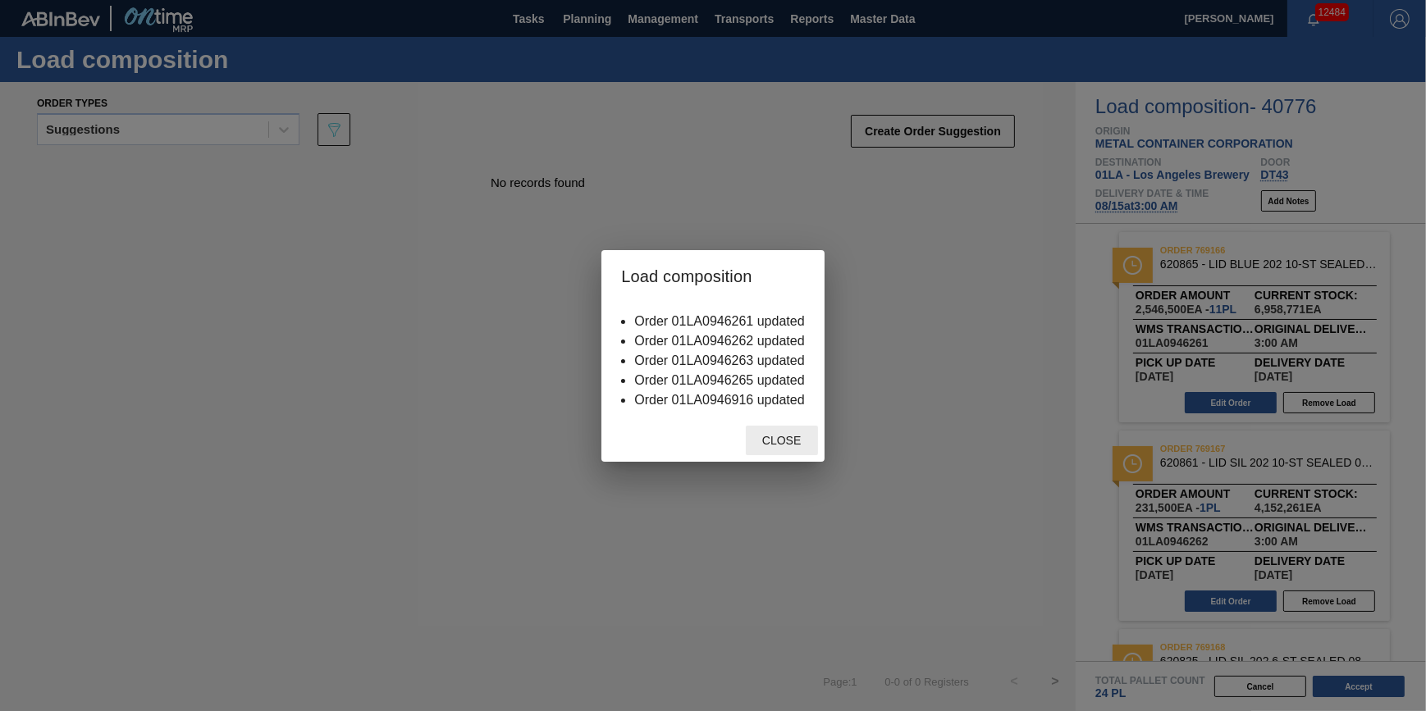
click at [790, 441] on span "Close" at bounding box center [781, 440] width 65 height 13
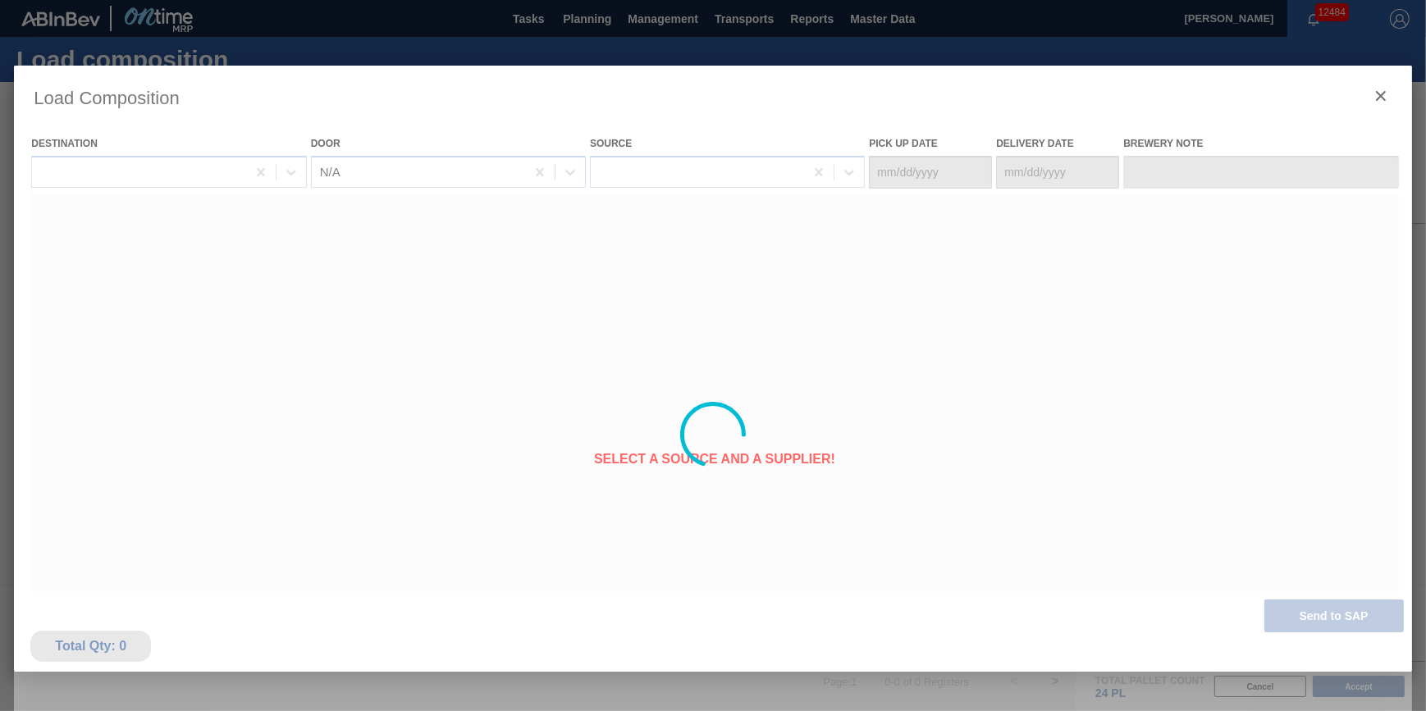
type Date "[DATE]"
